Goal: Information Seeking & Learning: Check status

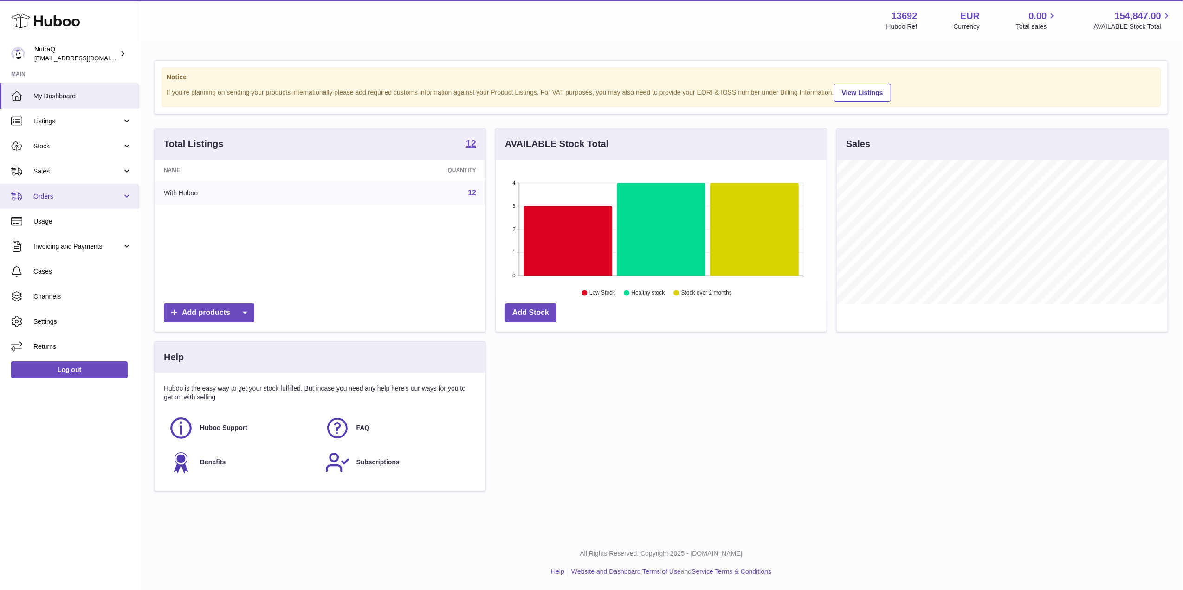
scroll to position [145, 331]
drag, startPoint x: 32, startPoint y: 164, endPoint x: 58, endPoint y: 180, distance: 30.2
click at [32, 164] on link "Sales" at bounding box center [69, 171] width 139 height 25
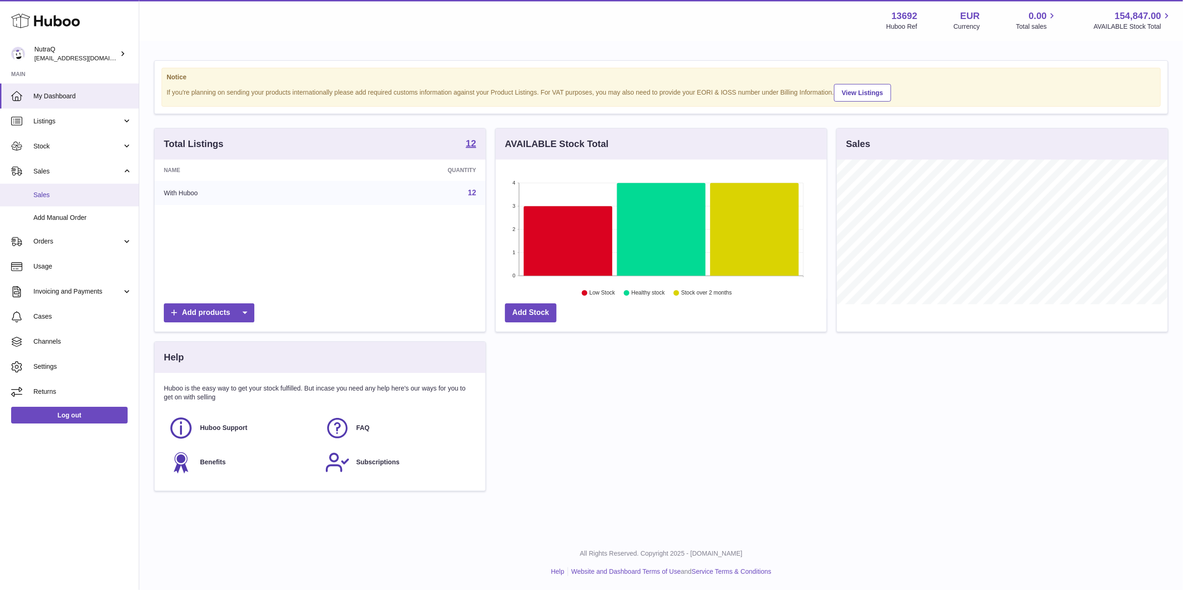
click at [112, 197] on span "Sales" at bounding box center [82, 195] width 98 height 9
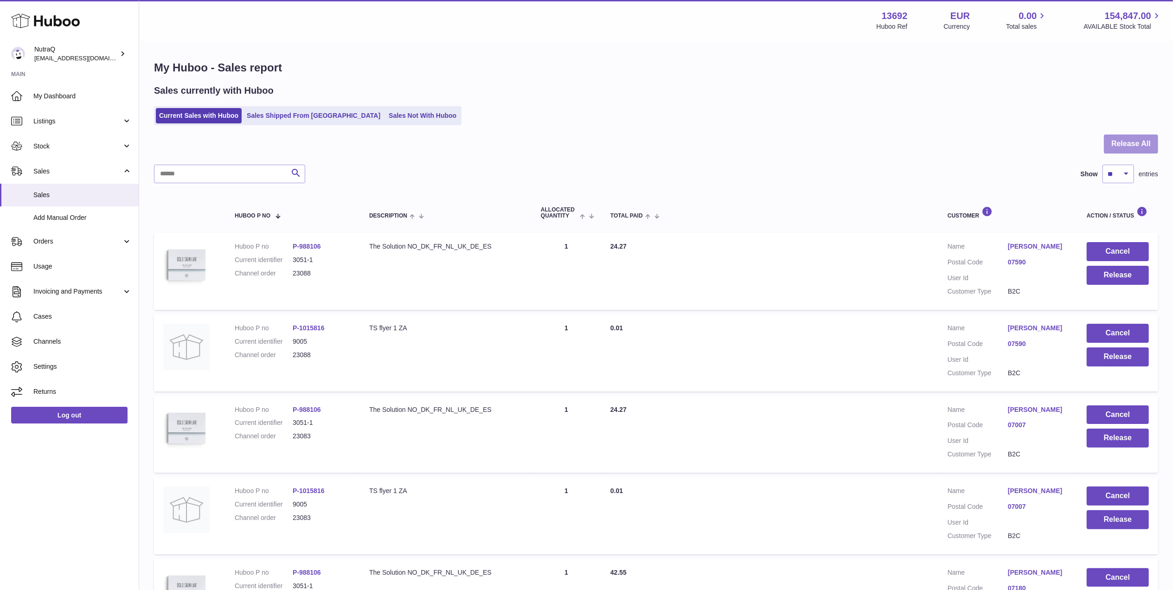
click at [1127, 141] on button "Release All" at bounding box center [1131, 144] width 54 height 19
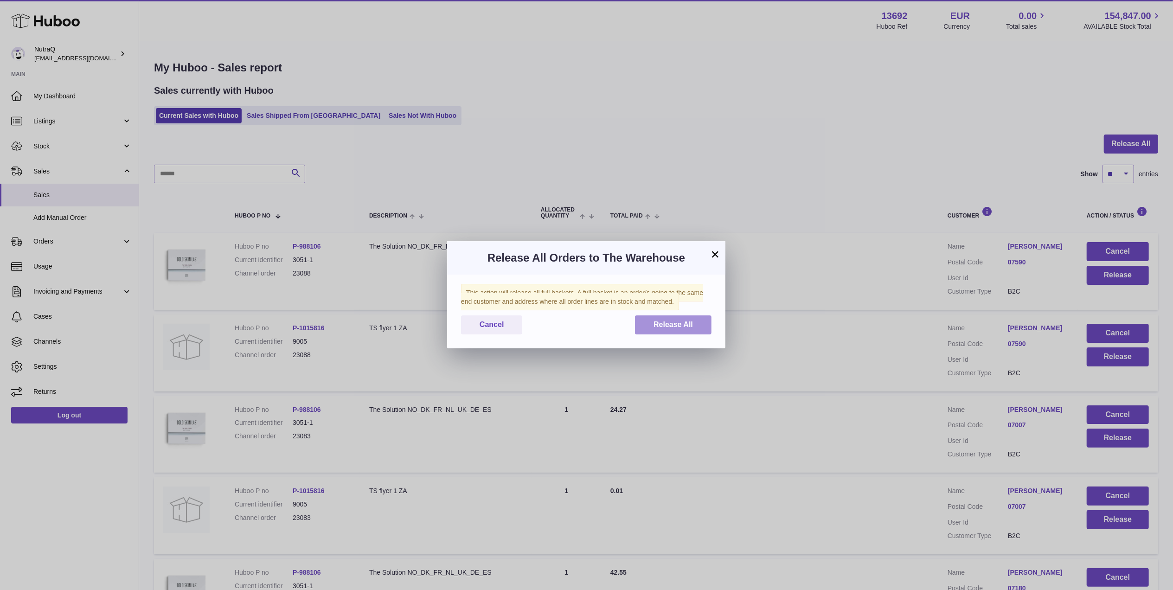
click at [665, 333] on button "Release All" at bounding box center [673, 324] width 77 height 19
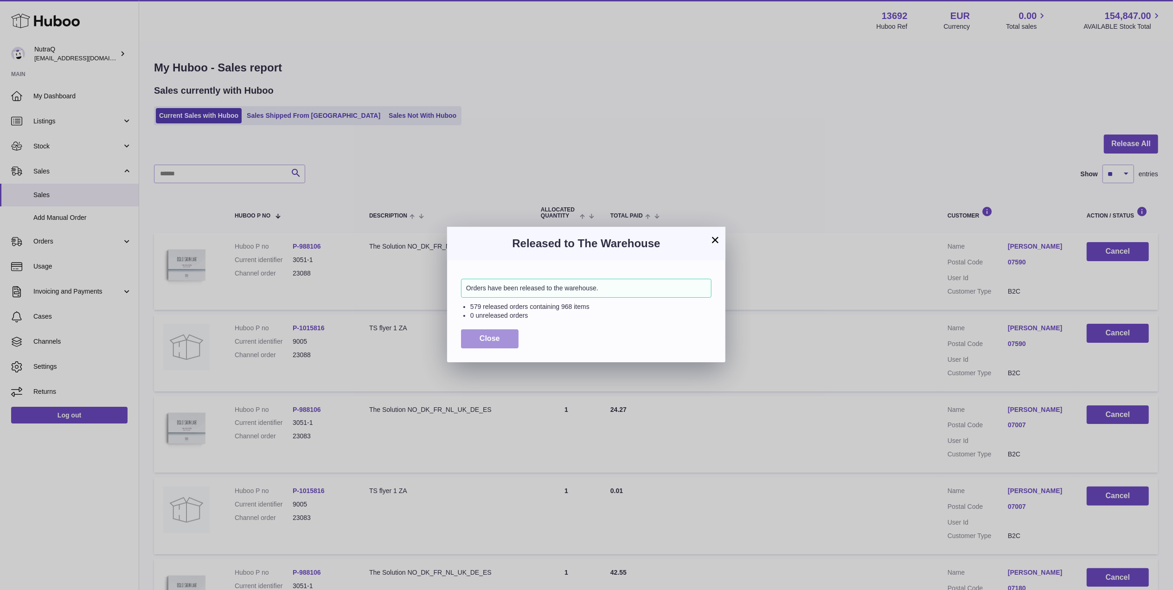
drag, startPoint x: 493, startPoint y: 337, endPoint x: 840, endPoint y: 364, distance: 348.1
click at [493, 337] on span "Close" at bounding box center [490, 338] width 20 height 8
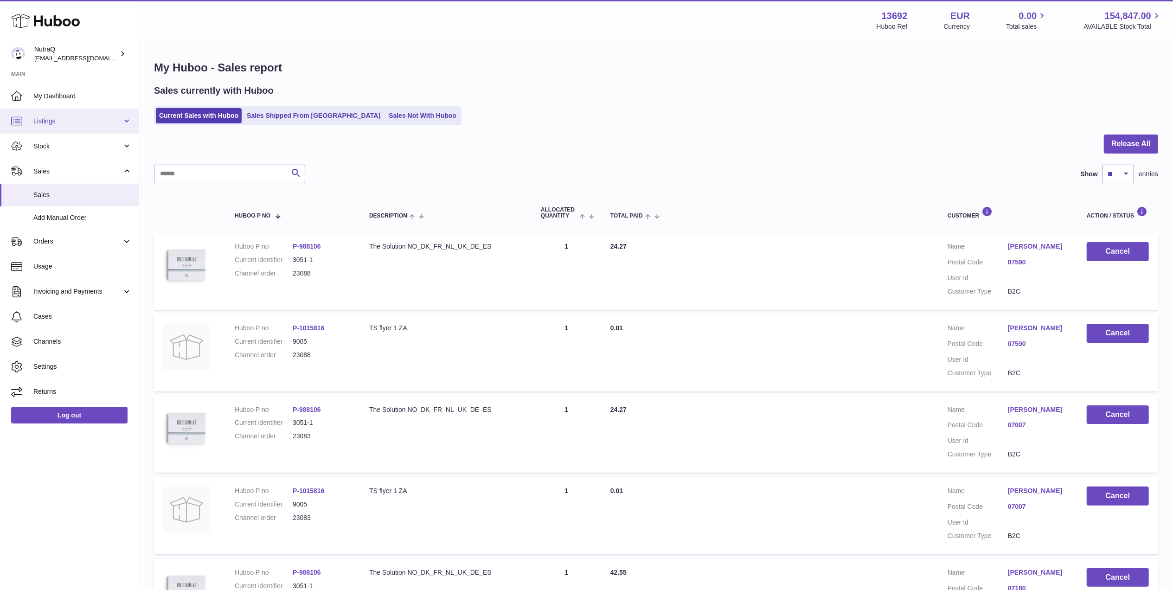
click at [84, 132] on link "Listings" at bounding box center [69, 121] width 139 height 25
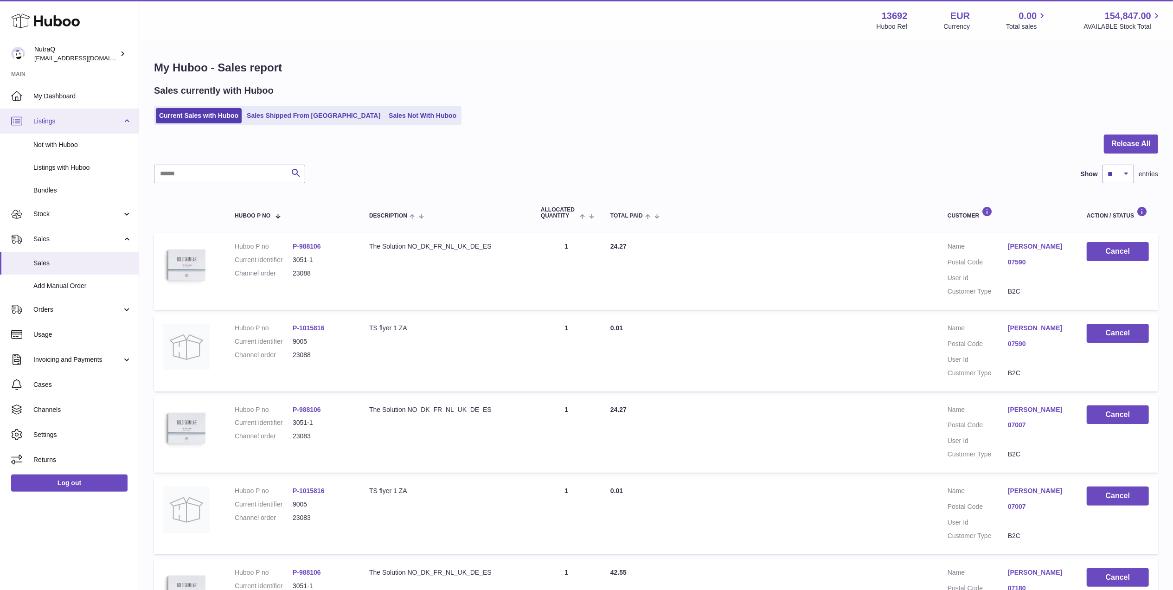
click at [78, 122] on span "Listings" at bounding box center [77, 121] width 89 height 9
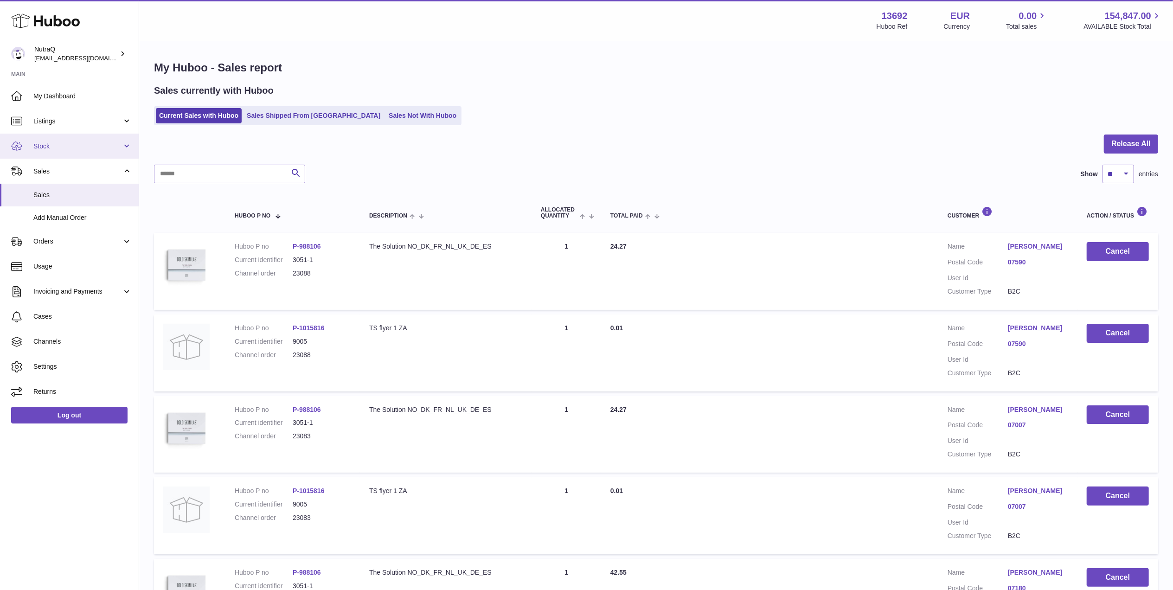
click at [95, 142] on span "Stock" at bounding box center [77, 146] width 89 height 9
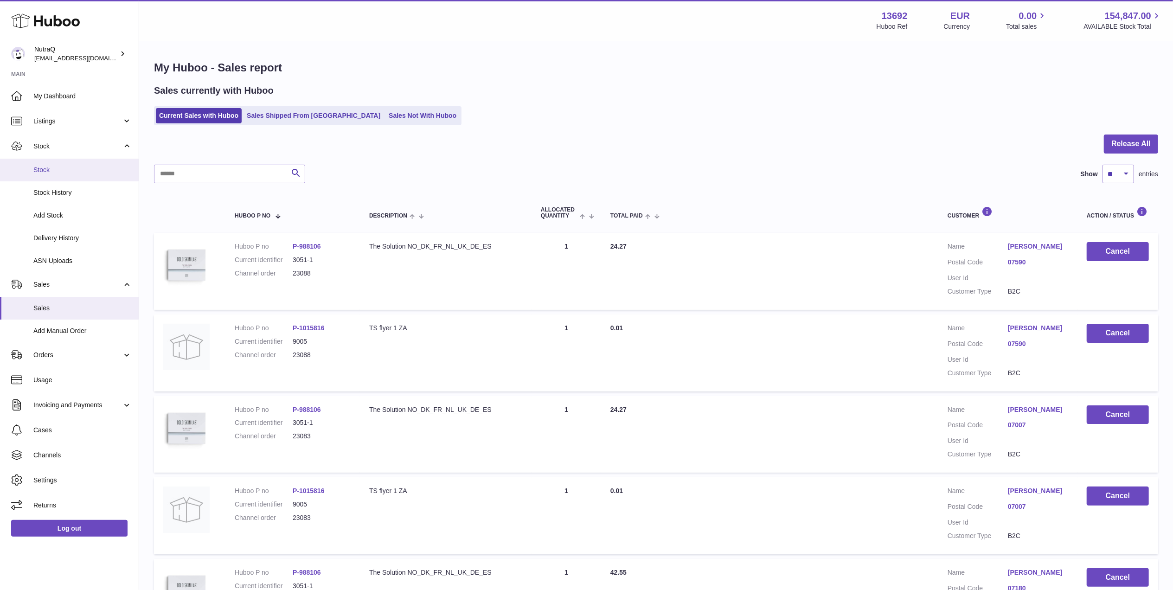
click at [61, 161] on link "Stock" at bounding box center [69, 170] width 139 height 23
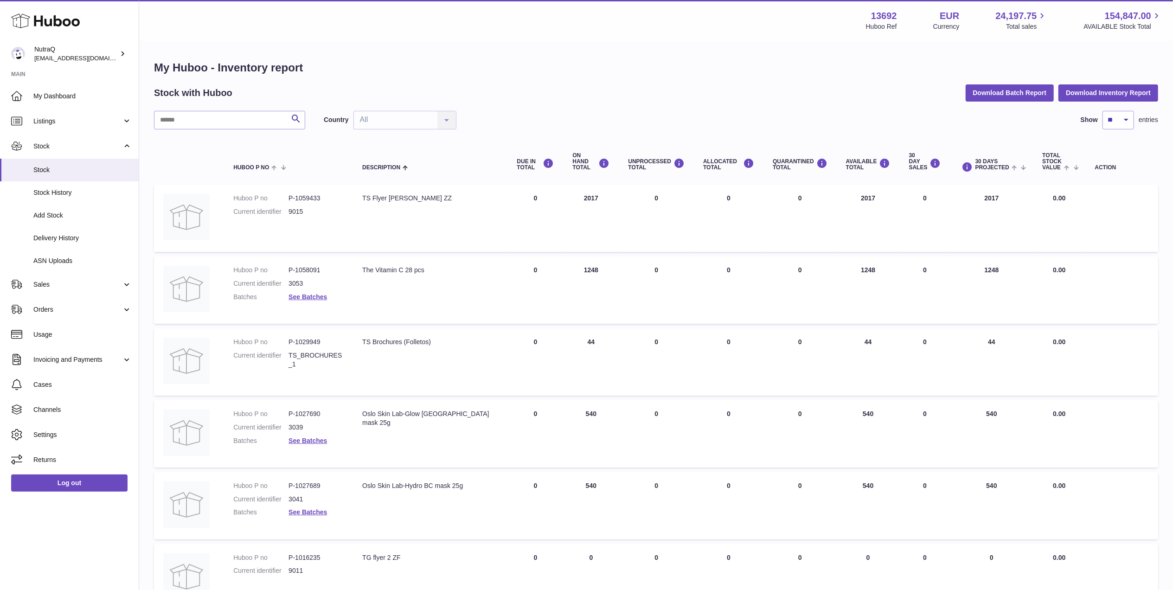
click at [308, 199] on dd "P-1059433" at bounding box center [316, 198] width 55 height 9
click at [312, 197] on dd "P-1059433" at bounding box center [316, 198] width 55 height 9
copy dl "P-1059433"
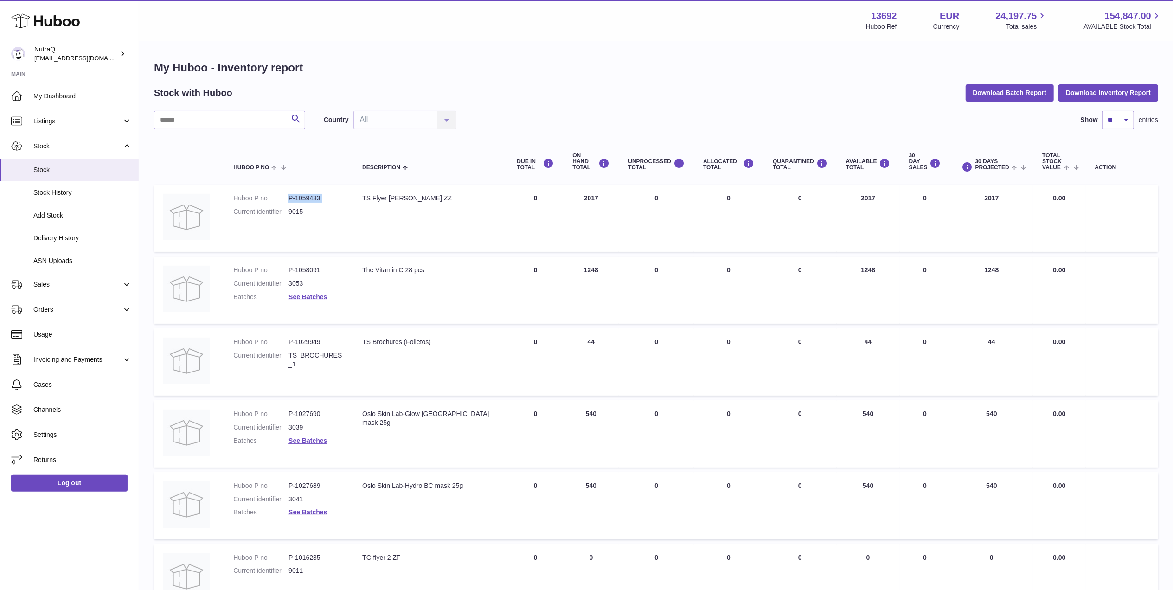
click at [318, 269] on dd "P-1058091" at bounding box center [316, 270] width 55 height 9
click at [67, 305] on span "Orders" at bounding box center [77, 309] width 89 height 9
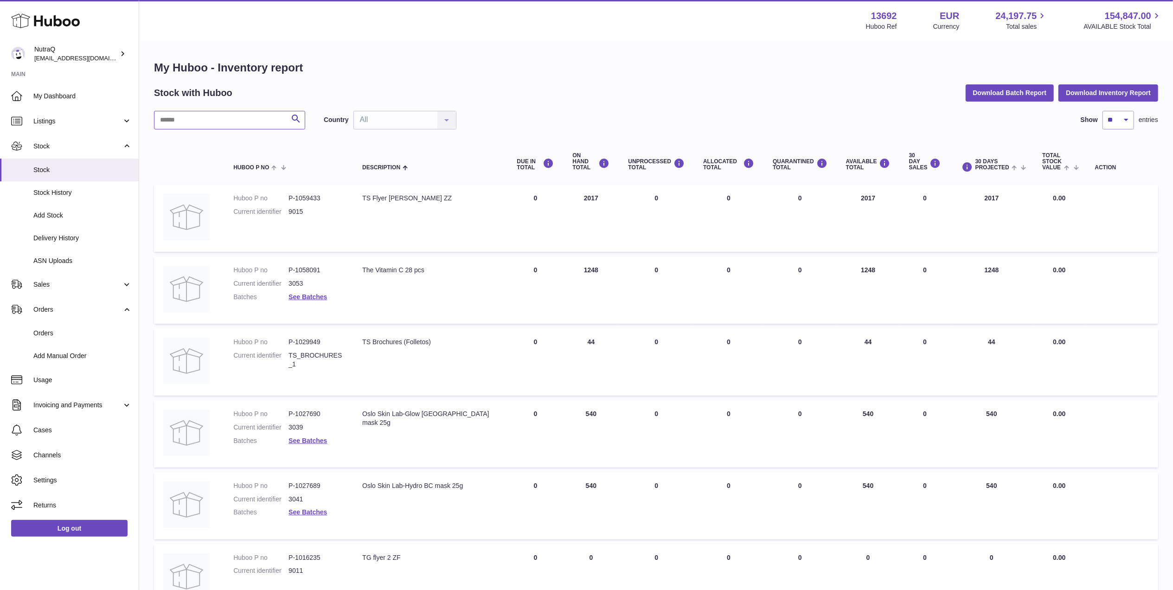
click at [223, 122] on input "text" at bounding box center [229, 120] width 151 height 19
click at [65, 329] on span "Orders" at bounding box center [82, 333] width 98 height 9
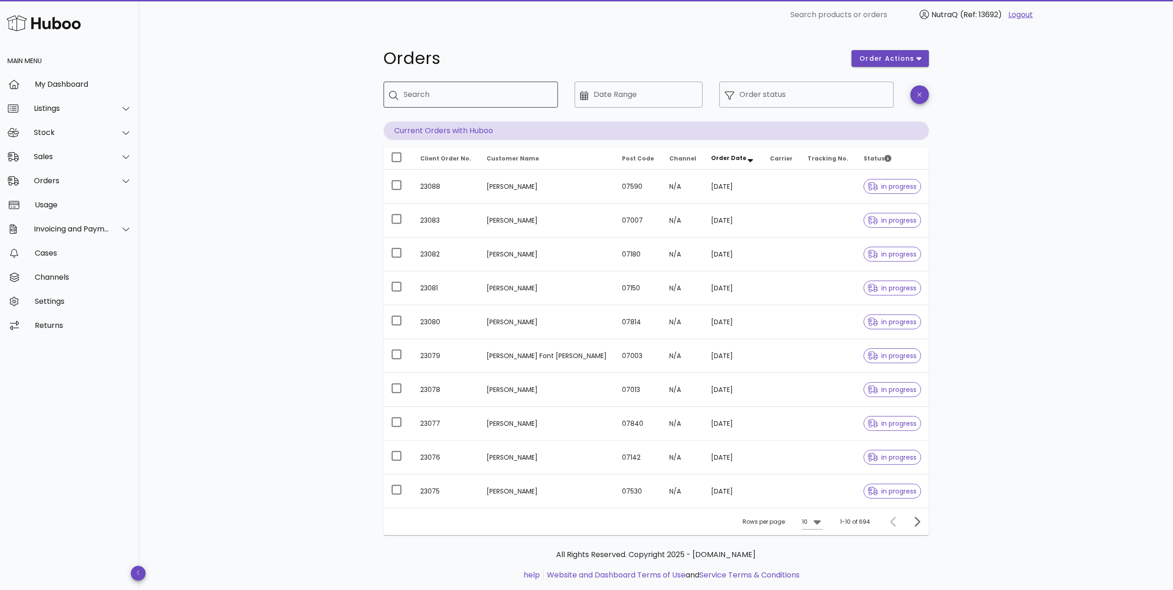
click at [456, 85] on div "Search" at bounding box center [477, 95] width 147 height 26
paste input "*****"
type input "*****"
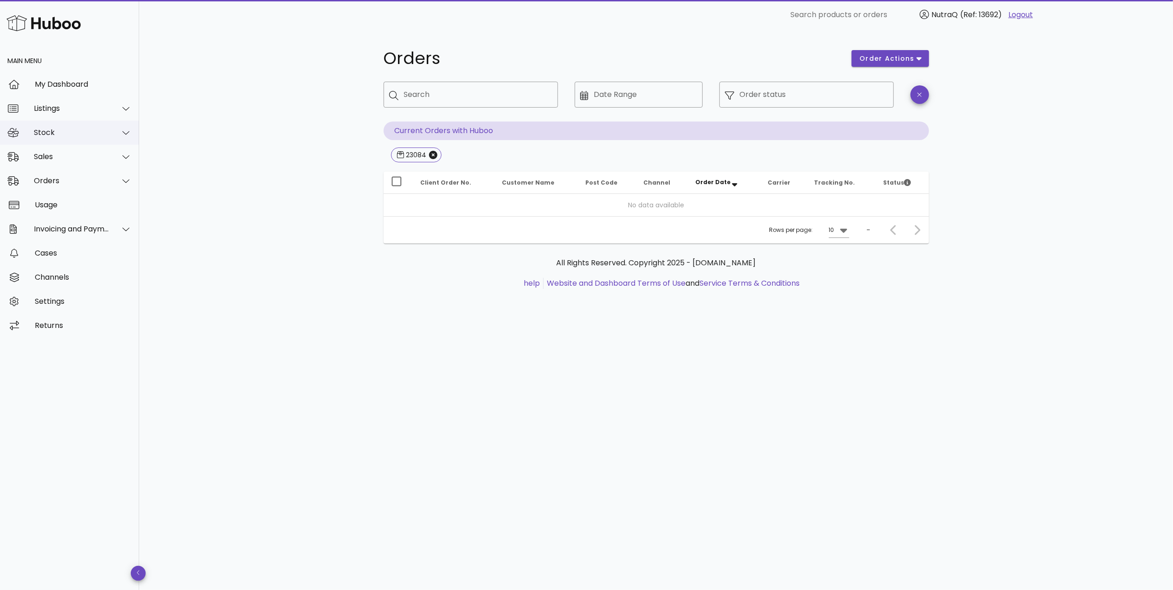
click at [58, 129] on div "Stock" at bounding box center [72, 132] width 76 height 9
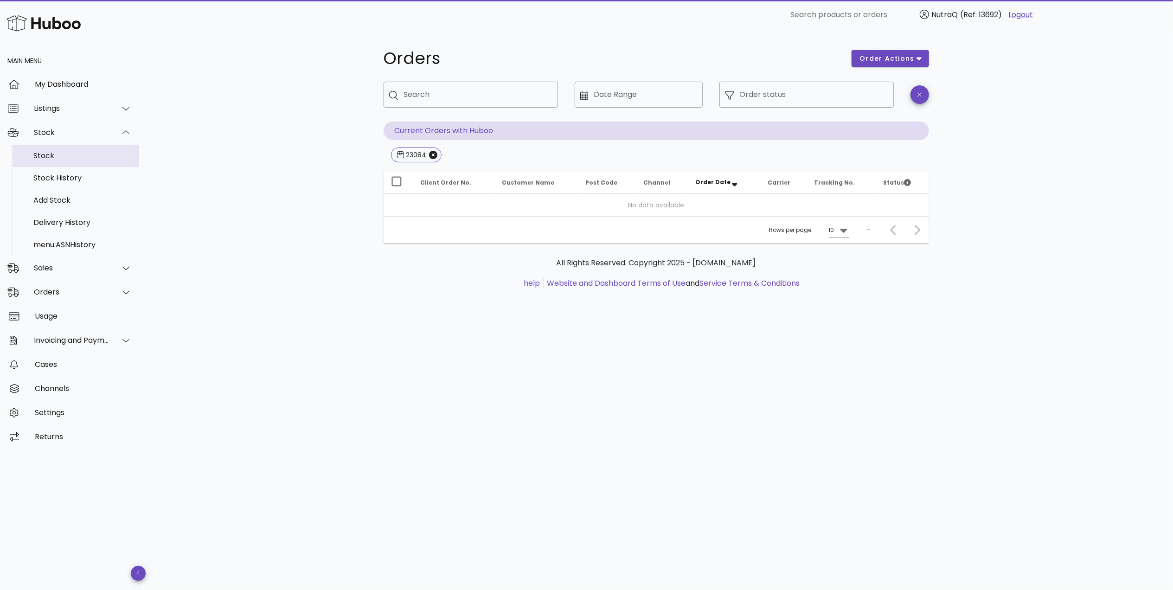
click at [95, 160] on div "Stock" at bounding box center [82, 155] width 98 height 9
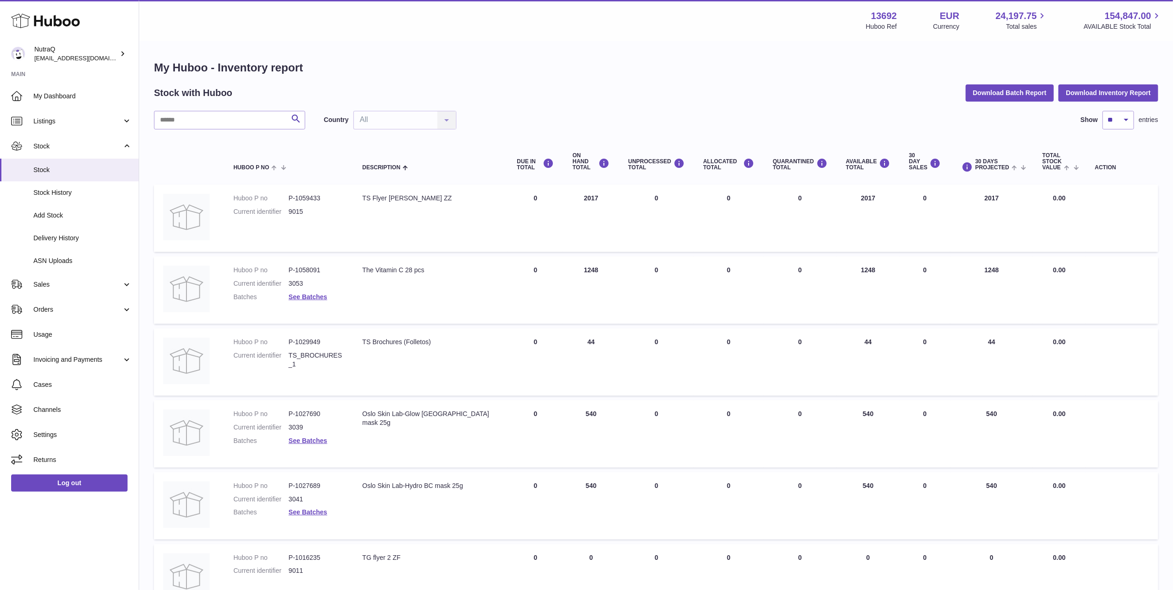
click at [401, 201] on div "TS Flyer [PERSON_NAME] ZZ" at bounding box center [430, 198] width 136 height 9
click at [401, 201] on div "TS Flyer Kate Winslet ZZ" at bounding box center [430, 198] width 136 height 9
click at [300, 272] on dd "P-1058091" at bounding box center [316, 270] width 55 height 9
click at [301, 272] on dd "P-1058091" at bounding box center [316, 270] width 55 height 9
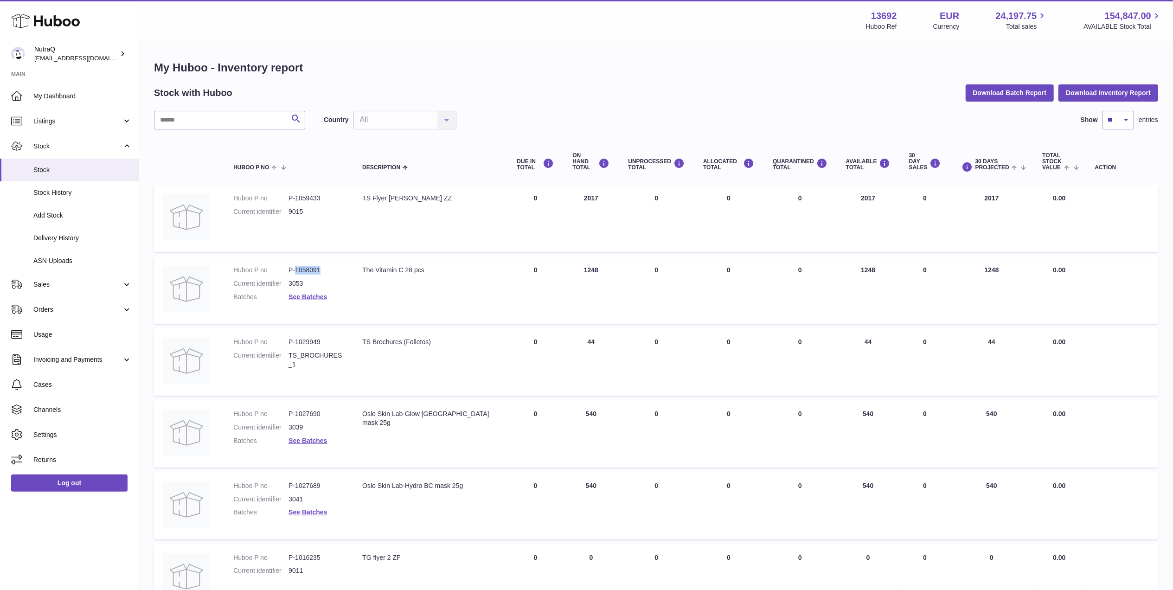
drag, startPoint x: 301, startPoint y: 272, endPoint x: 295, endPoint y: 282, distance: 11.9
click at [296, 286] on dd "3053" at bounding box center [316, 283] width 55 height 9
click at [295, 282] on dd "3053" at bounding box center [316, 283] width 55 height 9
click at [297, 282] on dd "3053" at bounding box center [316, 283] width 55 height 9
click at [344, 271] on dd "P-1058091" at bounding box center [316, 270] width 55 height 9
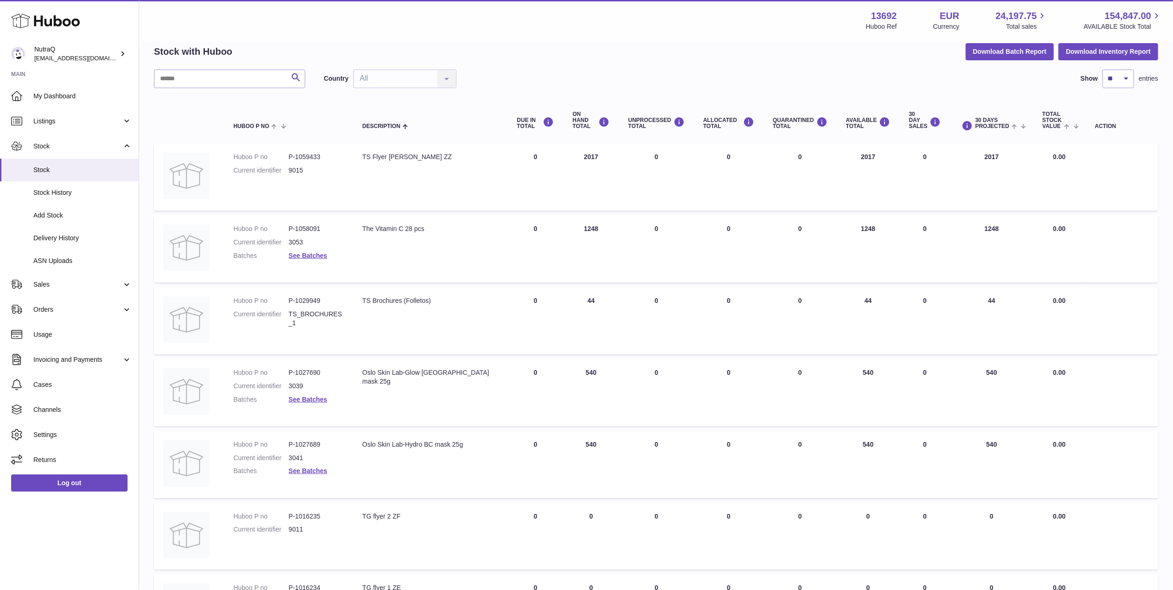
scroll to position [62, 0]
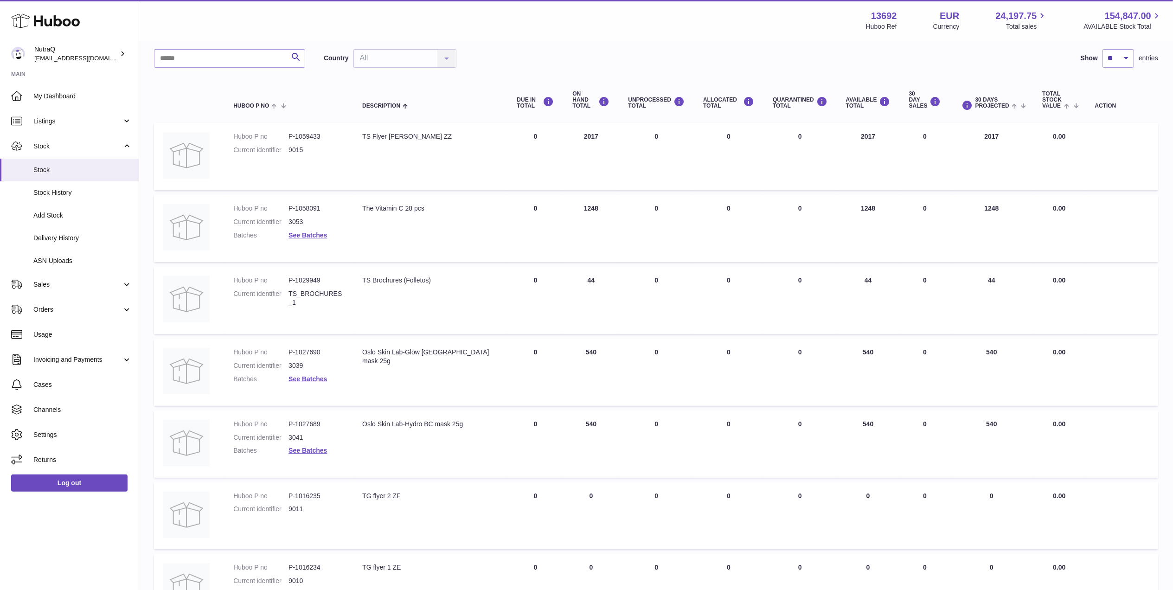
click at [318, 138] on dd "P-1059433" at bounding box center [316, 136] width 55 height 9
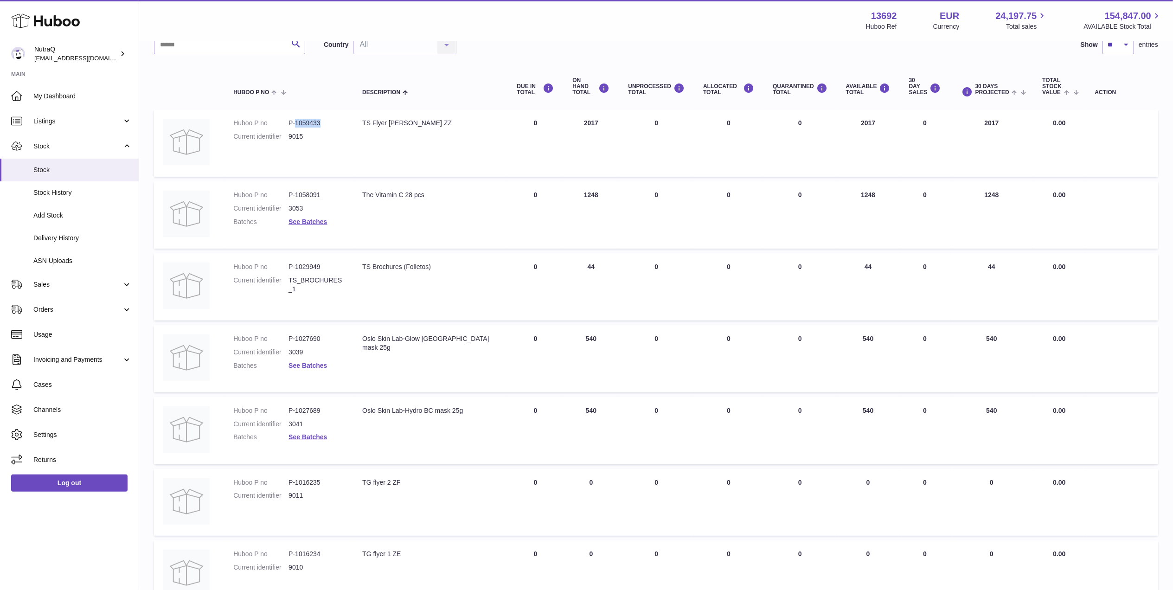
scroll to position [0, 0]
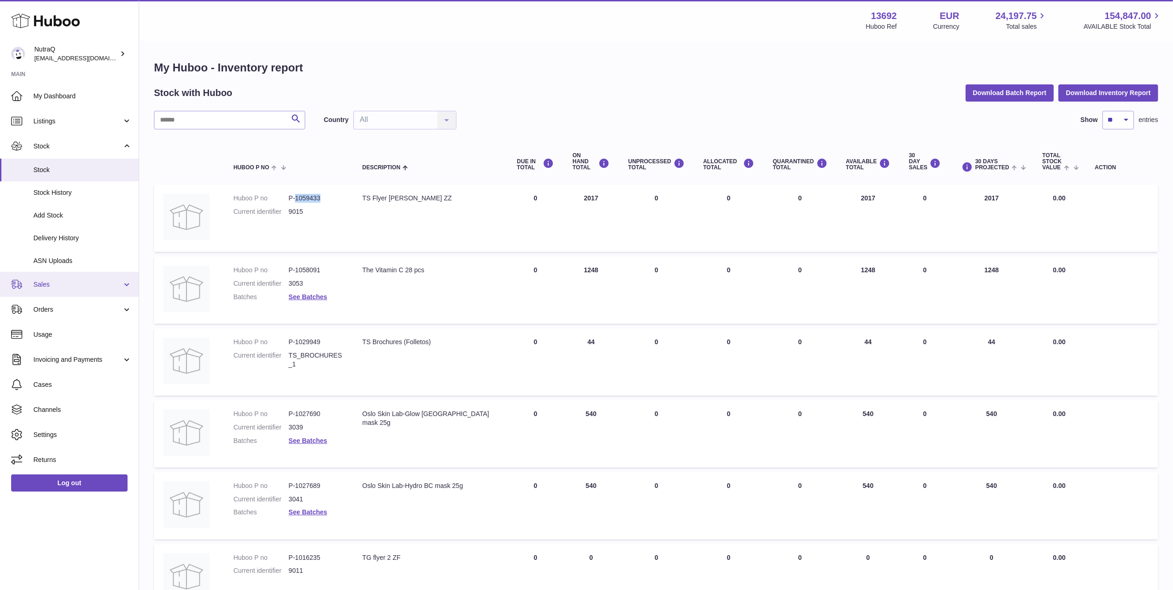
click at [64, 283] on span "Sales" at bounding box center [77, 284] width 89 height 9
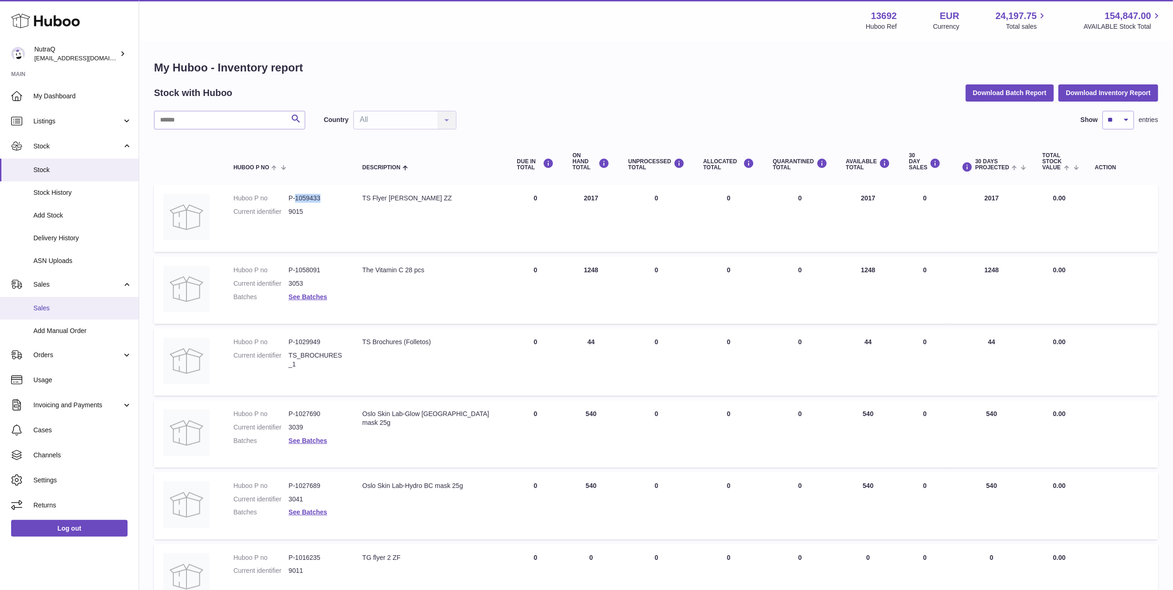
click at [84, 303] on link "Sales" at bounding box center [69, 308] width 139 height 23
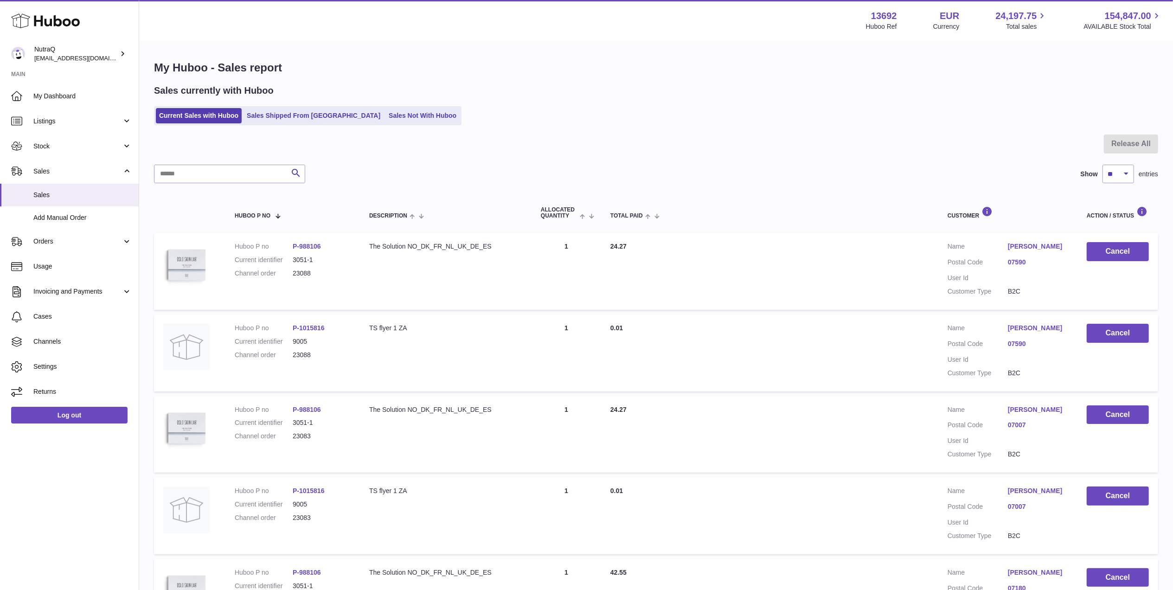
click at [464, 247] on div "The Solution NO_DK_FR_NL_UK_DE_ES" at bounding box center [445, 246] width 153 height 9
